Goal: Information Seeking & Learning: Learn about a topic

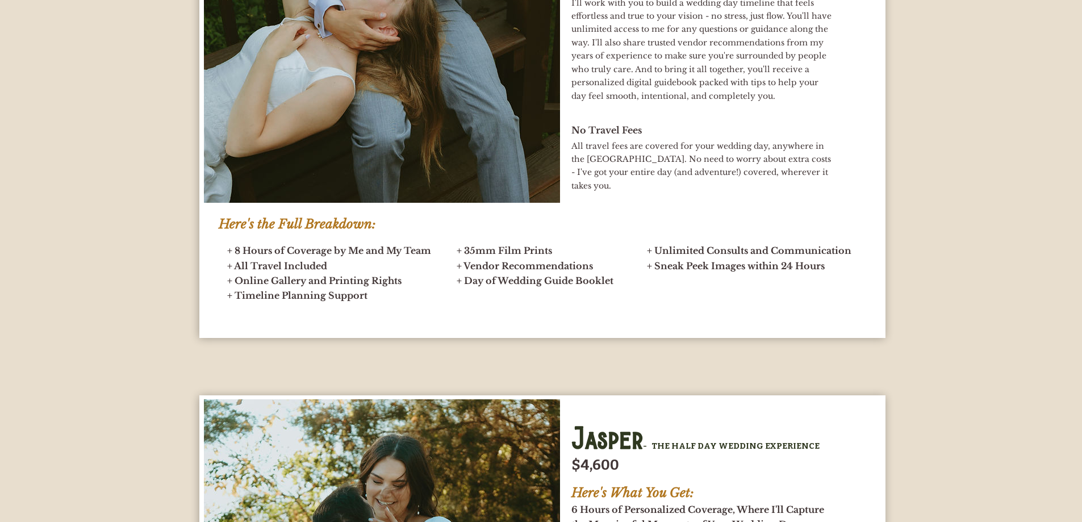
scroll to position [5169, 0]
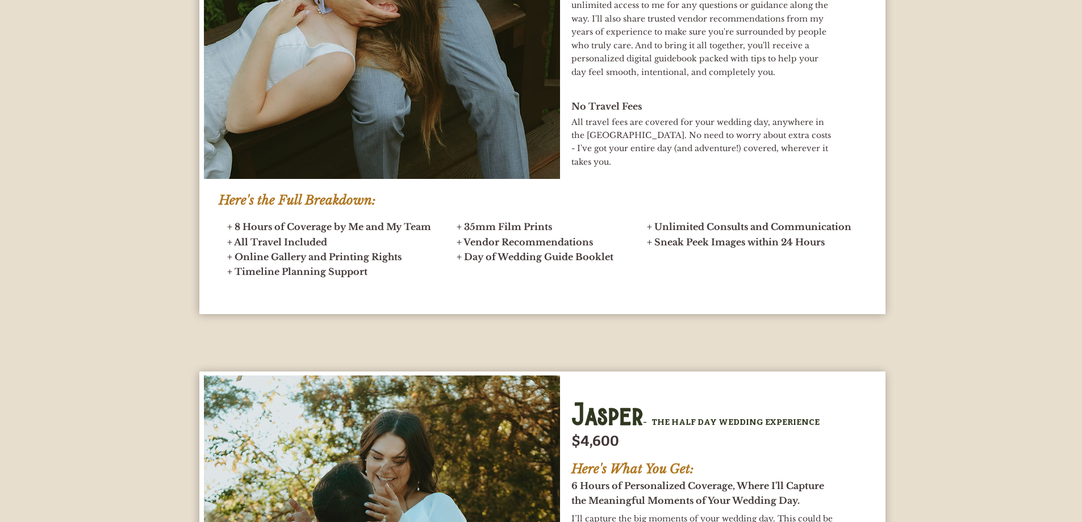
click at [366, 269] on span "+ Timeline Planning Support" at bounding box center [297, 271] width 140 height 11
click at [341, 248] on h2 "+ 8 Hours of Coverage by Me and My Team + All Travel Included + Online Gallery …" at bounding box center [332, 241] width 211 height 45
drag, startPoint x: 457, startPoint y: 244, endPoint x: 603, endPoint y: 248, distance: 146.0
click at [603, 248] on h2 "+ 35mm Film Prints + Vendor Recommendations + Day of Wedding Guide Booklet" at bounding box center [548, 241] width 183 height 45
click at [616, 261] on h2 "+ 35mm Film Prints + Vendor Recommendations + Day of Wedding Guide Booklet" at bounding box center [548, 241] width 183 height 45
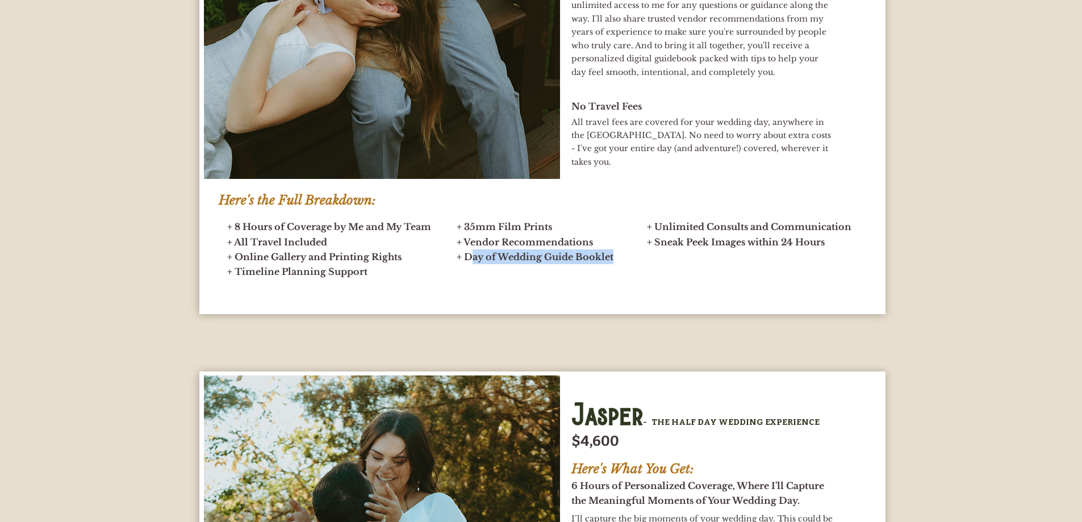
drag, startPoint x: 613, startPoint y: 257, endPoint x: 470, endPoint y: 264, distance: 143.3
click at [470, 264] on h2 "+ 35mm Film Prints + Vendor Recommendations + Day of Wedding Guide Booklet" at bounding box center [548, 241] width 183 height 45
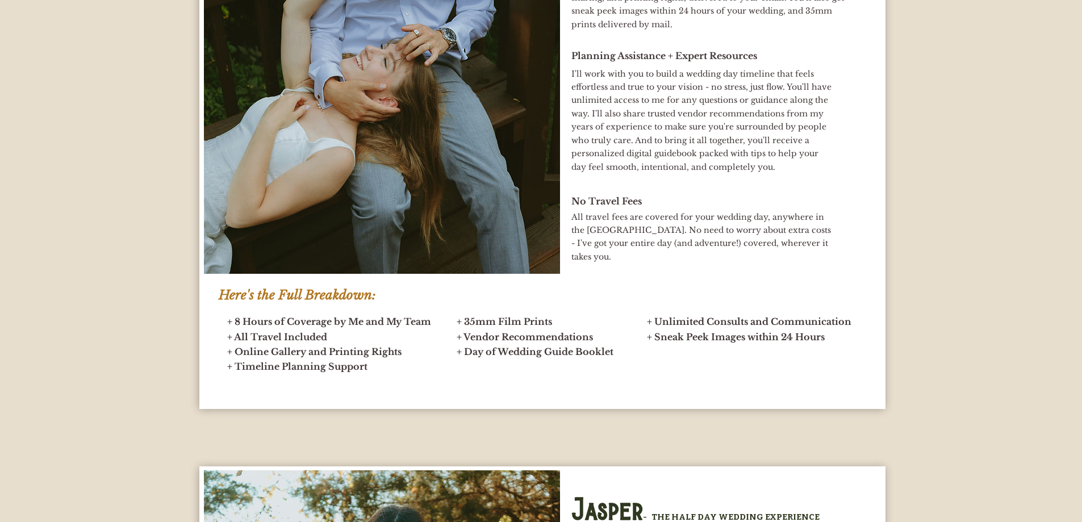
scroll to position [5056, 0]
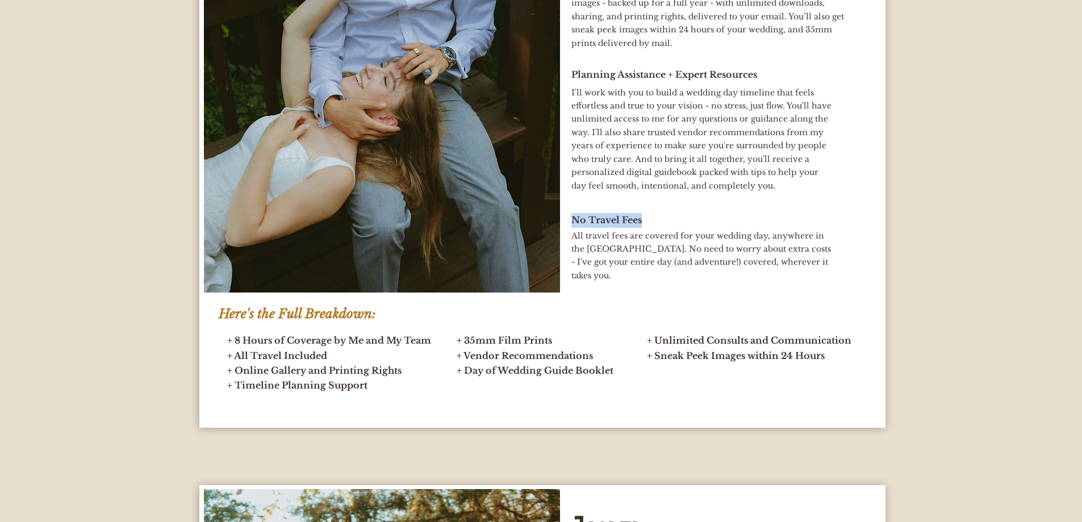
drag, startPoint x: 571, startPoint y: 220, endPoint x: 652, endPoint y: 225, distance: 80.2
click at [652, 225] on h2 "No Travel Fees" at bounding box center [724, 220] width 307 height 15
click at [646, 218] on h2 "No Travel Fees" at bounding box center [724, 220] width 307 height 15
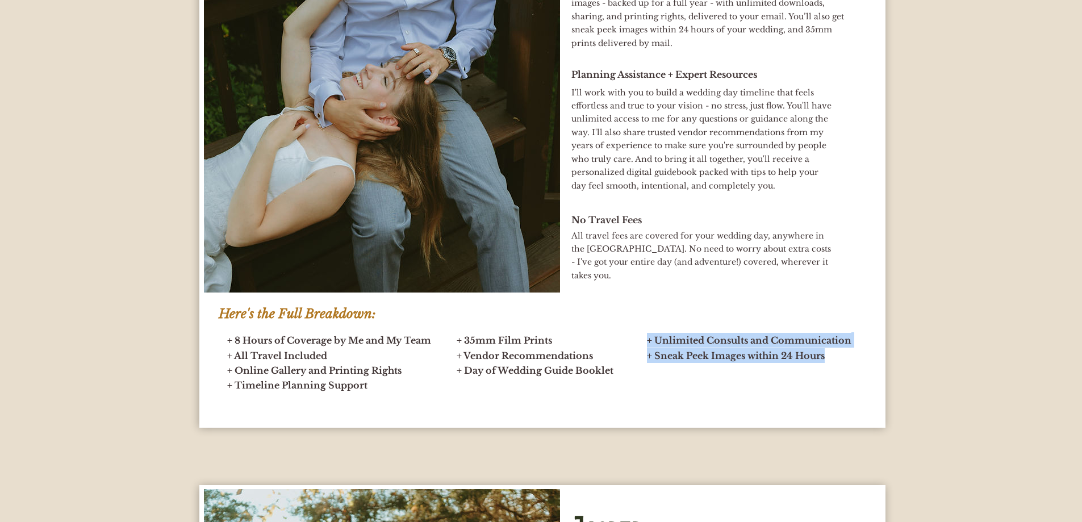
drag, startPoint x: 649, startPoint y: 343, endPoint x: 828, endPoint y: 360, distance: 180.3
click at [828, 360] on h2 "+ Unlimited Consults and Communication + Sneak Peek Images within 24 Hours" at bounding box center [752, 348] width 211 height 30
click at [595, 345] on h2 "+ 35mm Film Prints + Vendor Recommendations + Day of Wedding Guide Booklet" at bounding box center [548, 355] width 183 height 45
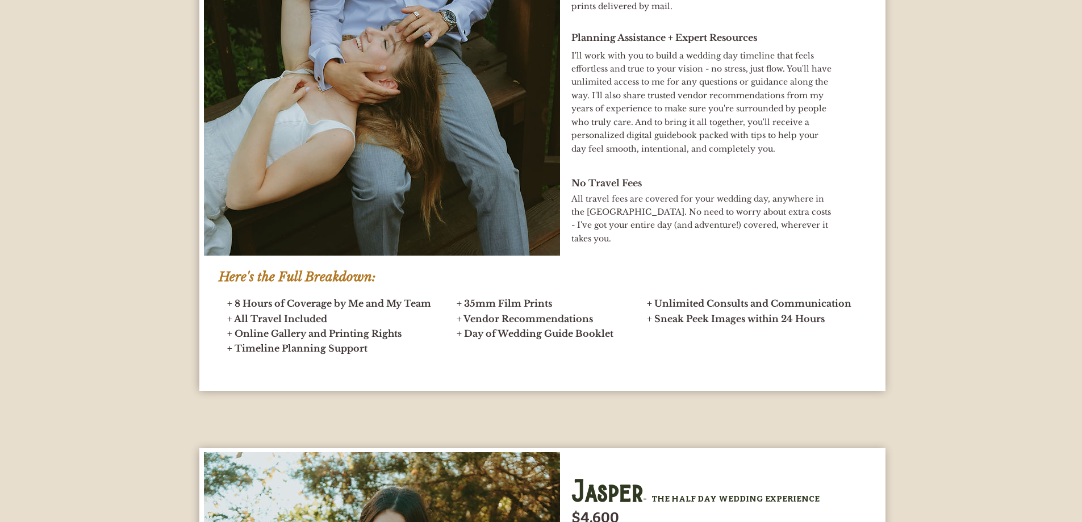
scroll to position [5113, 0]
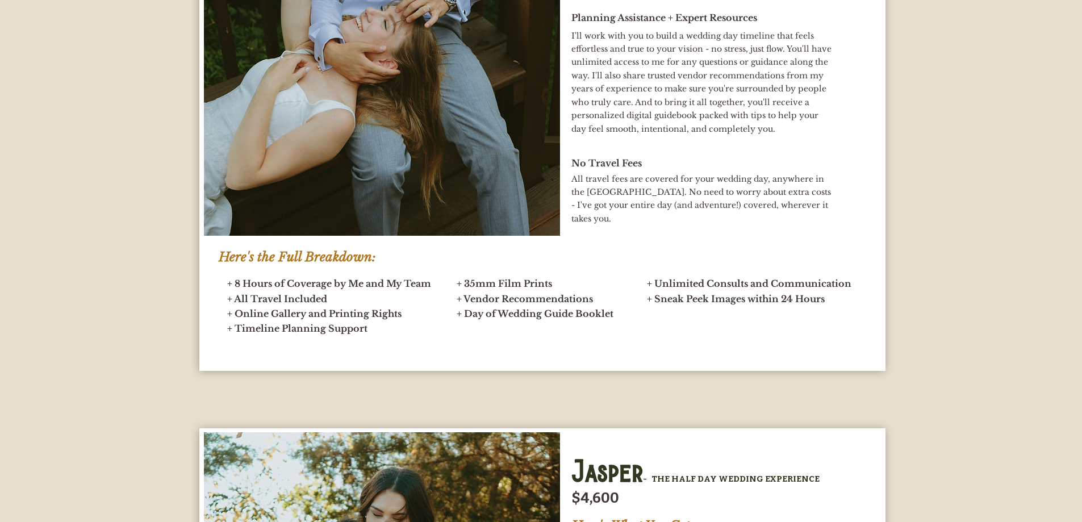
click at [339, 319] on span "+ 8 Hours of Coverage by Me and My Team + All Travel Included + Online Gallery …" at bounding box center [329, 298] width 204 height 41
click at [339, 299] on h2 "+ 8 Hours of Coverage by Me and My Team + All Travel Included + Online Gallery …" at bounding box center [332, 298] width 211 height 45
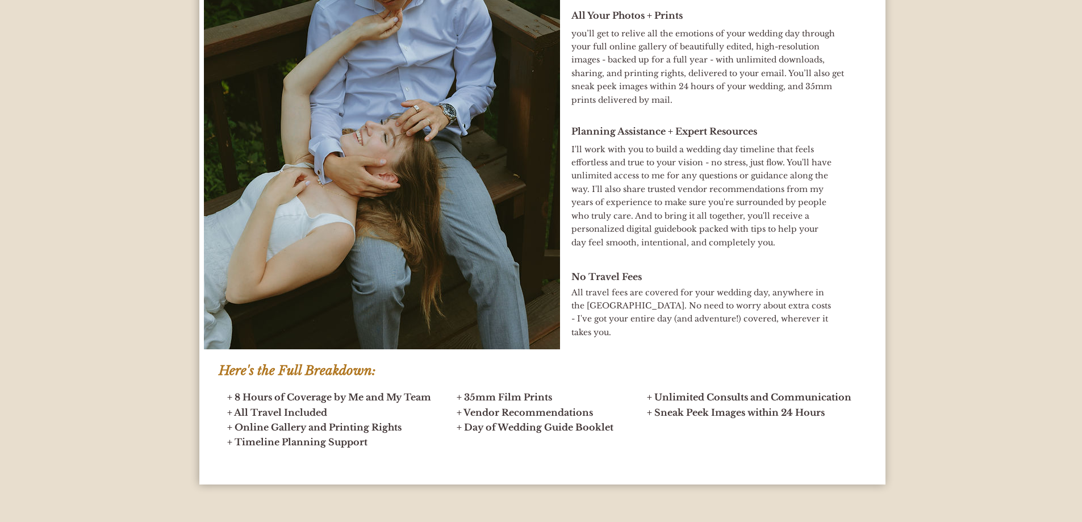
scroll to position [5056, 0]
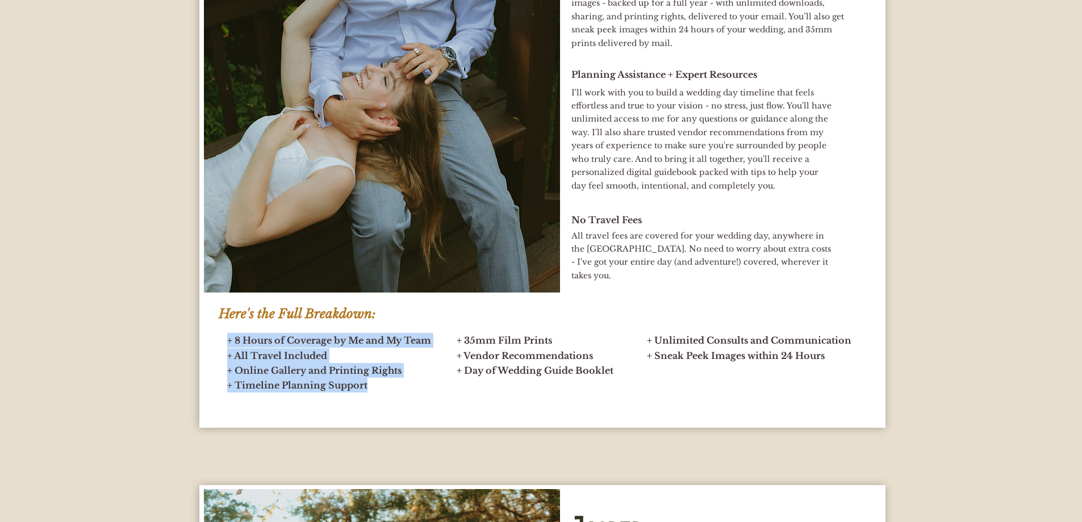
drag, startPoint x: 366, startPoint y: 387, endPoint x: 228, endPoint y: 342, distance: 144.6
click at [228, 342] on div "+ 8 Hours of Coverage by Me and My Team + All Travel Included + Online Gallery …" at bounding box center [332, 363] width 211 height 60
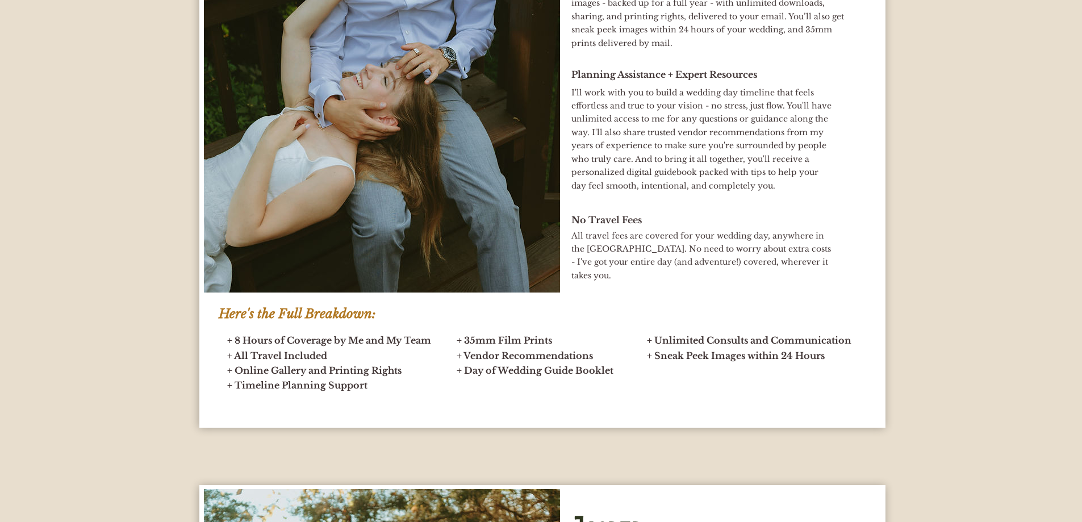
click at [218, 349] on div "main content" at bounding box center [542, 75] width 686 height 705
click at [304, 374] on span "+ 8 Hours of Coverage by Me and My Team + All Travel Included + Online Gallery …" at bounding box center [329, 355] width 204 height 41
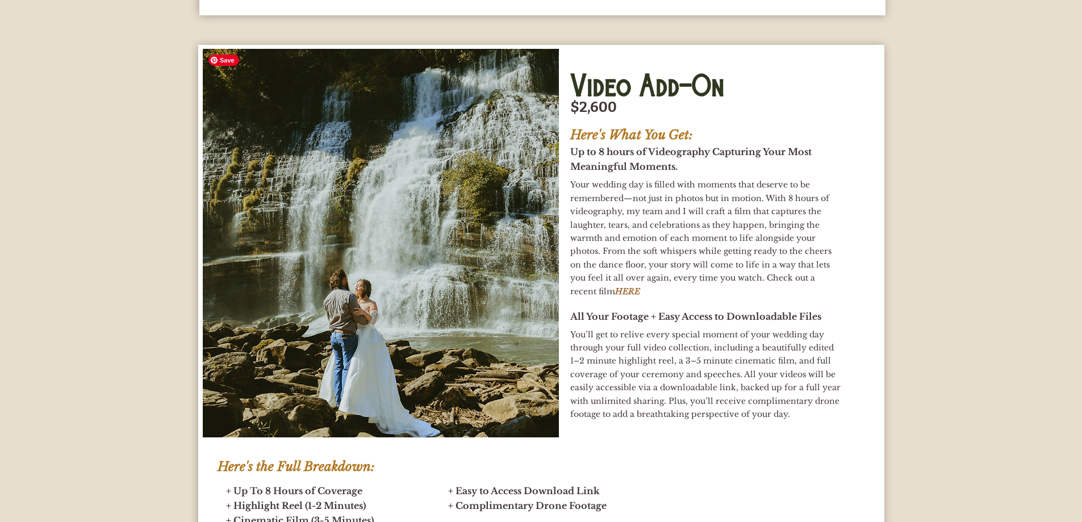
scroll to position [6249, 0]
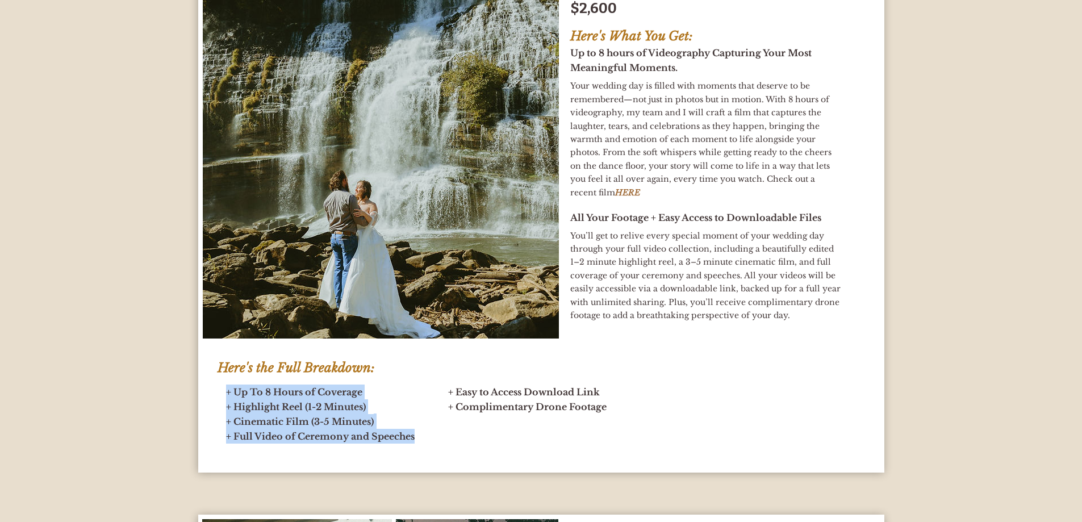
drag, startPoint x: 226, startPoint y: 395, endPoint x: 416, endPoint y: 434, distance: 194.9
click at [416, 434] on h2 "+ Up To 8 Hours of Coverage + Highlight Reel (1-2 Minutes) + Cinematic Film (3-…" at bounding box center [331, 415] width 211 height 60
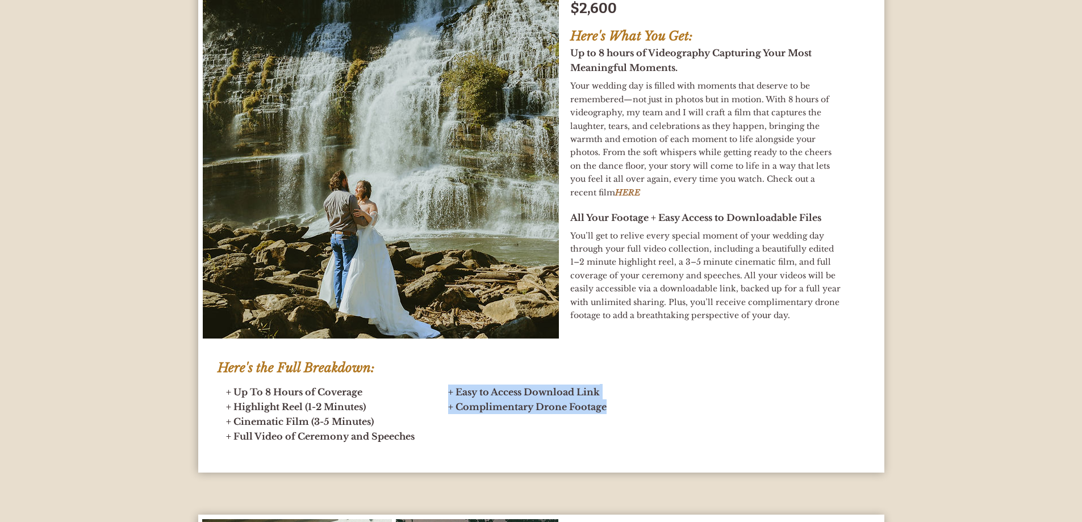
drag, startPoint x: 448, startPoint y: 393, endPoint x: 615, endPoint y: 408, distance: 168.3
click at [615, 408] on h2 "+ Easy to Access Download Link + Complimentary Drone Footage" at bounding box center [563, 400] width 231 height 30
click at [389, 400] on h2 "+ Up To 8 Hours of Coverage + Highlight Reel (1-2 Minutes) + Cinematic Film (3-…" at bounding box center [331, 415] width 211 height 60
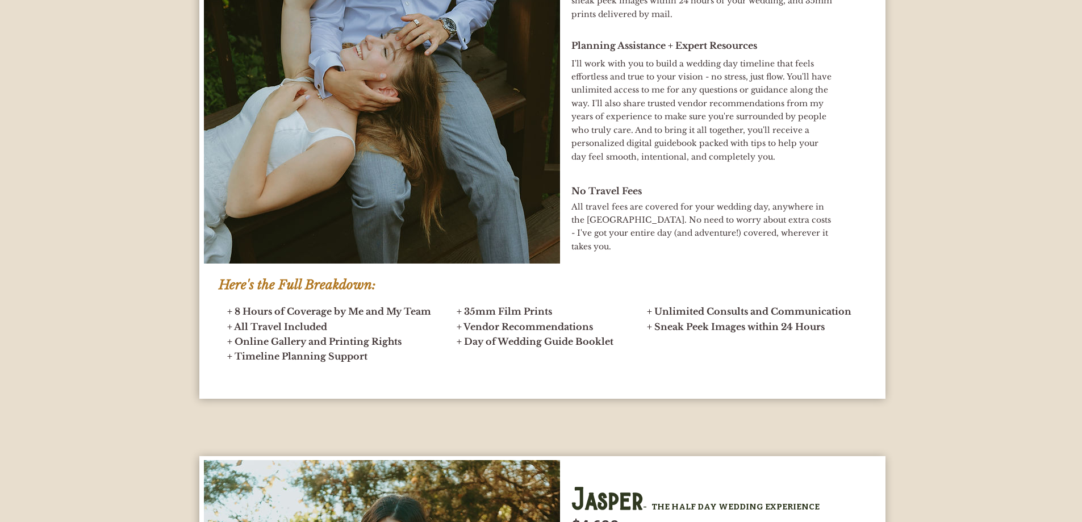
scroll to position [5113, 0]
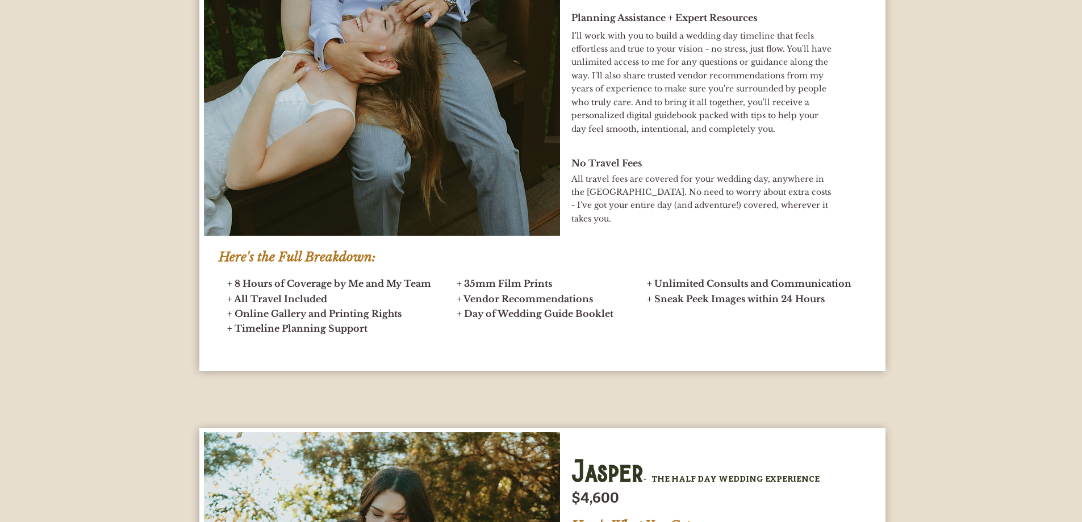
drag, startPoint x: 227, startPoint y: 299, endPoint x: 345, endPoint y: 303, distance: 117.6
click at [345, 303] on h2 "+ 8 Hours of Coverage by Me and My Team + All Travel Included + Online Gallery …" at bounding box center [332, 298] width 211 height 45
click at [315, 285] on span "+ 8 Hours of Coverage by Me and My Team + All Travel Included + Online Gallery …" at bounding box center [329, 298] width 204 height 41
click at [365, 315] on span "+ 8 Hours of Coverage by Me and My Team + All Travel Included + Online Gallery …" at bounding box center [329, 298] width 204 height 41
click at [365, 329] on span "+ Timeline Planning Support" at bounding box center [297, 328] width 140 height 11
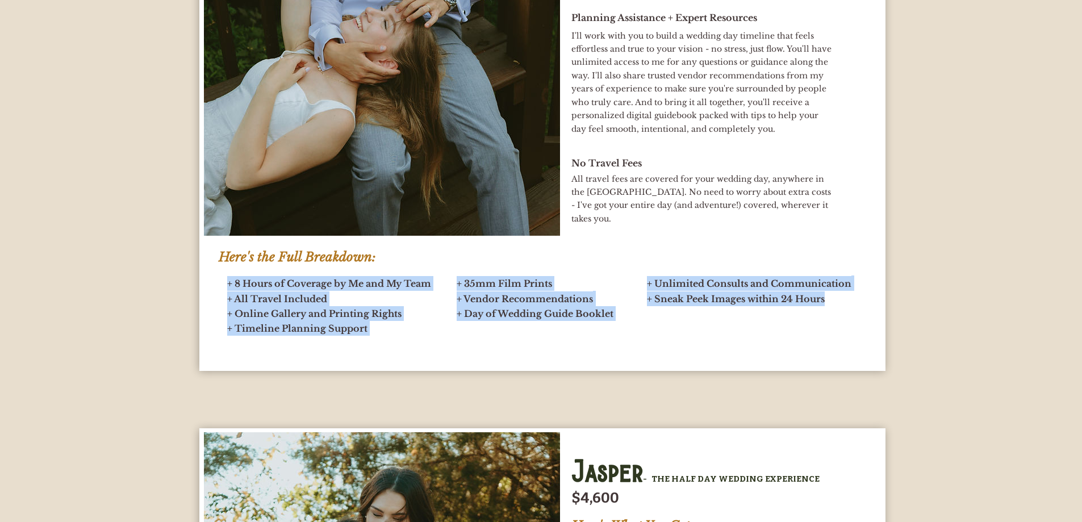
drag, startPoint x: 228, startPoint y: 285, endPoint x: 826, endPoint y: 306, distance: 598.0
click at [826, 306] on div "Acadia - THE FULL DAY WEDDING EXPERIENCE $5,200 Here's What You Get: 8 Hours of…" at bounding box center [542, 18] width 686 height 705
click at [608, 277] on h2 "+ 35mm Film Prints + Vendor Recommendations + Day of Wedding Guide Booklet" at bounding box center [548, 298] width 183 height 45
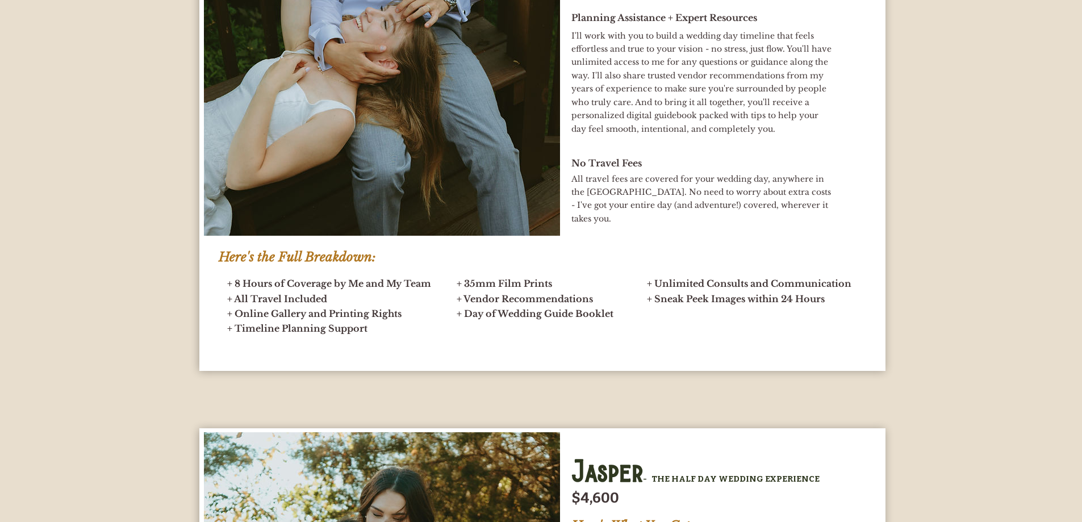
click at [552, 285] on h2 "+ 35mm Film Prints + Vendor Recommendations + Day of Wedding Guide Booklet" at bounding box center [548, 298] width 183 height 45
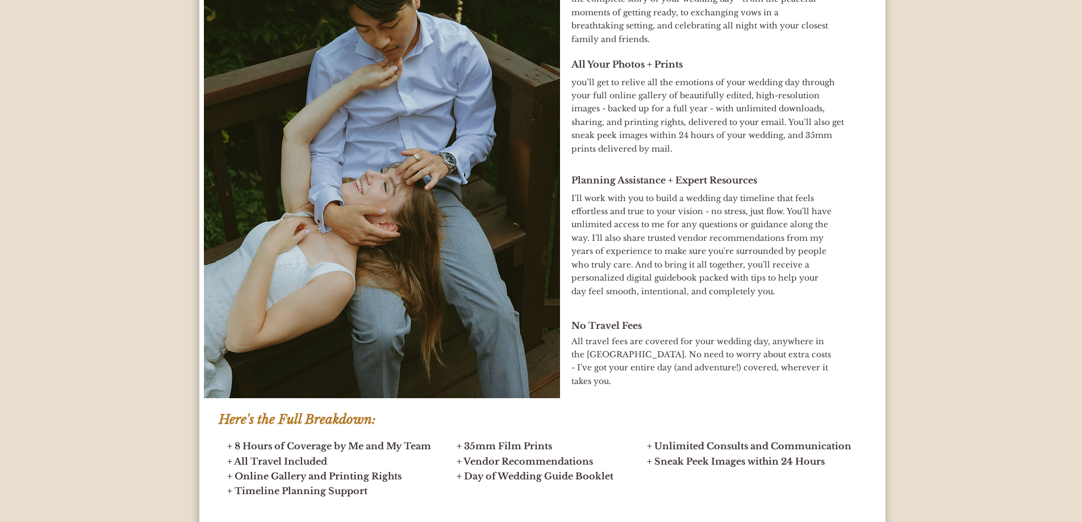
scroll to position [5056, 0]
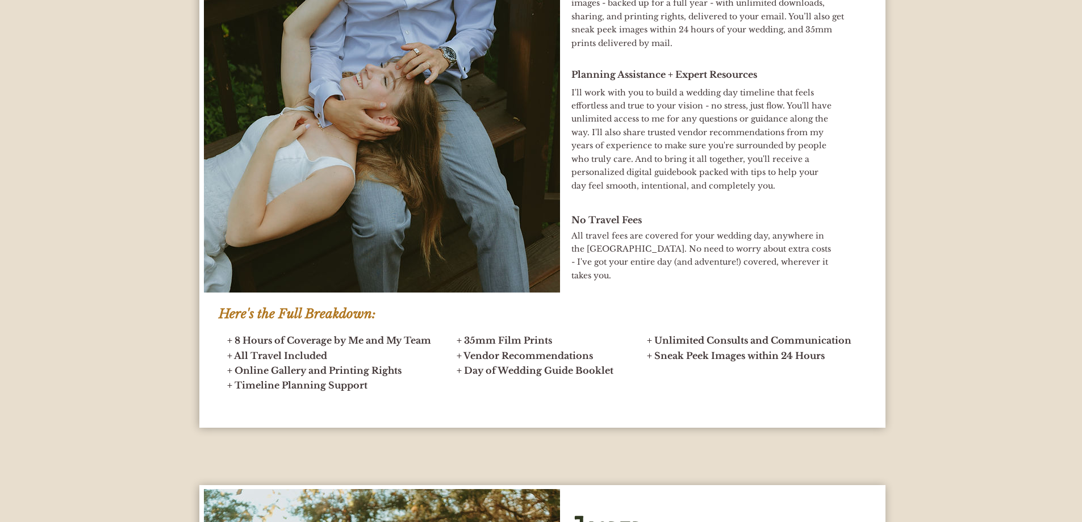
click at [570, 220] on div "main content" at bounding box center [542, 75] width 686 height 705
drag, startPoint x: 572, startPoint y: 220, endPoint x: 646, endPoint y: 222, distance: 73.9
click at [646, 222] on h2 "No Travel Fees" at bounding box center [724, 220] width 307 height 15
click at [646, 216] on h2 "No Travel Fees" at bounding box center [724, 220] width 307 height 15
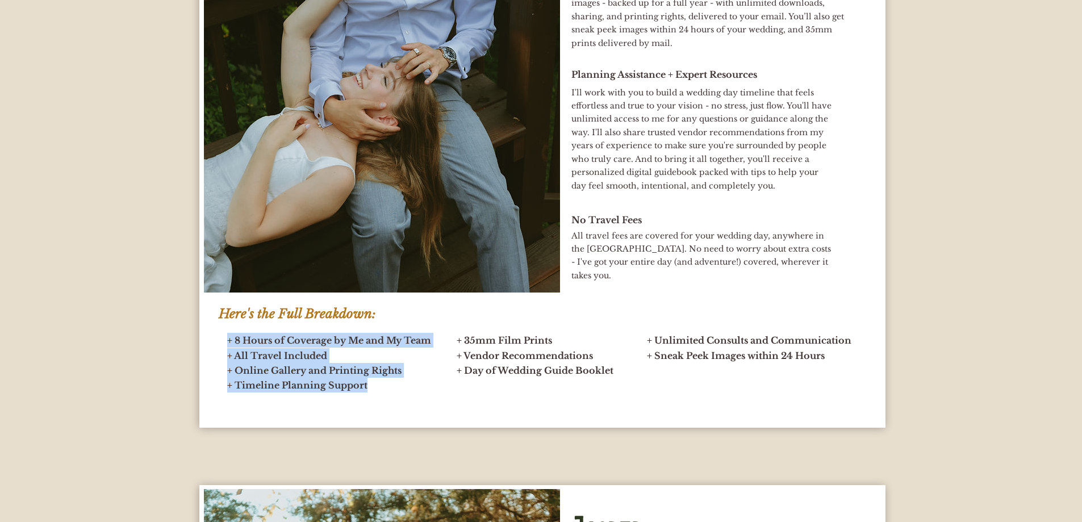
drag, startPoint x: 227, startPoint y: 340, endPoint x: 385, endPoint y: 387, distance: 164.1
click at [385, 387] on div "+ 8 Hours of Coverage by Me and My Team + All Travel Included + Online Gallery …" at bounding box center [332, 363] width 211 height 60
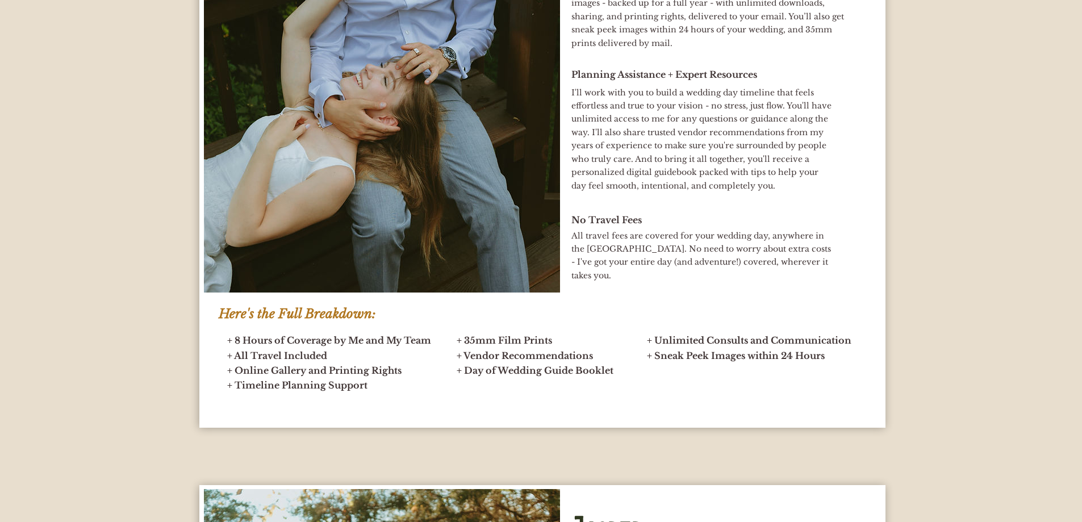
click at [453, 349] on div "main content" at bounding box center [542, 75] width 686 height 705
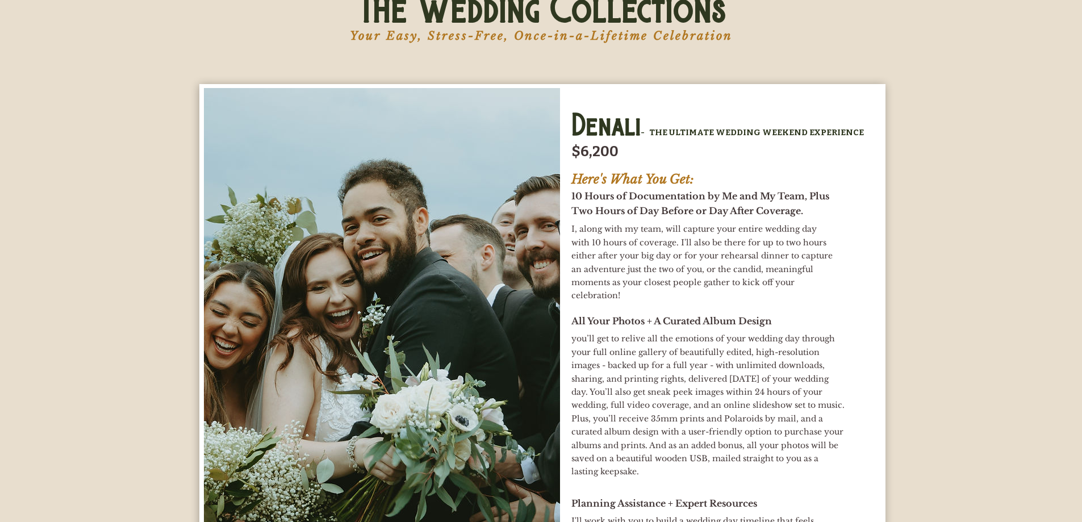
scroll to position [3977, 0]
